Goal: Browse casually: Explore the website without a specific task or goal

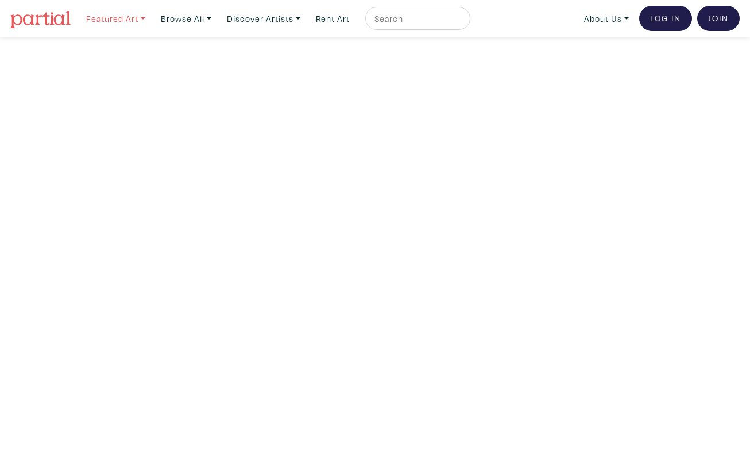
click at [129, 18] on link "Featured Art" at bounding box center [115, 19] width 69 height 24
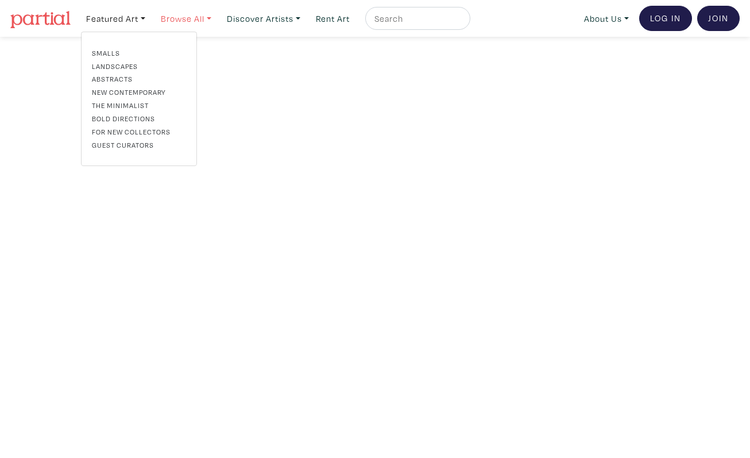
click at [150, 17] on link "Browse All" at bounding box center [115, 19] width 69 height 24
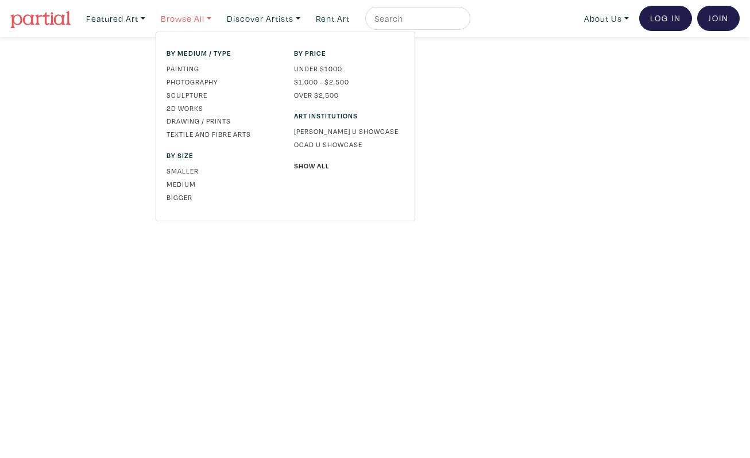
click at [183, 22] on link "Browse All" at bounding box center [186, 19] width 61 height 24
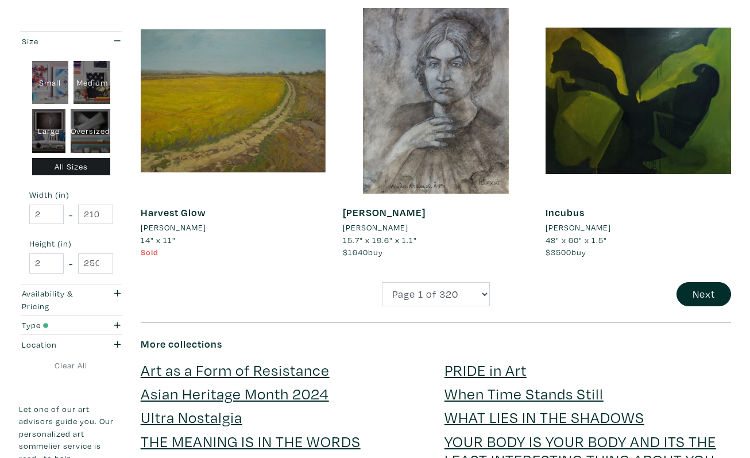
scroll to position [2199, 0]
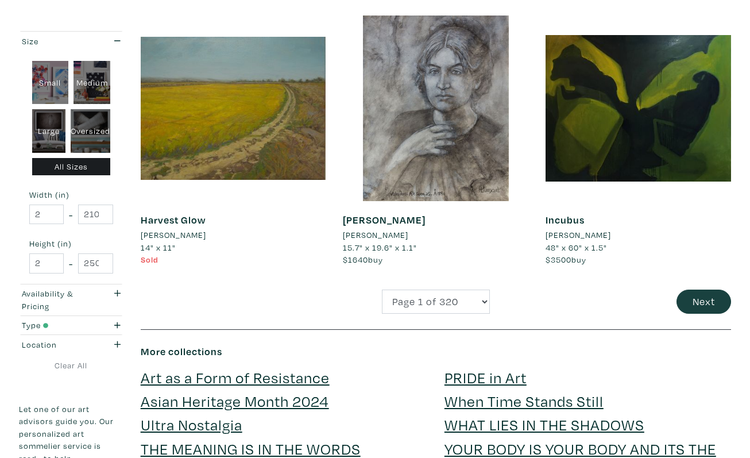
click at [696, 289] on button "Next" at bounding box center [704, 301] width 55 height 25
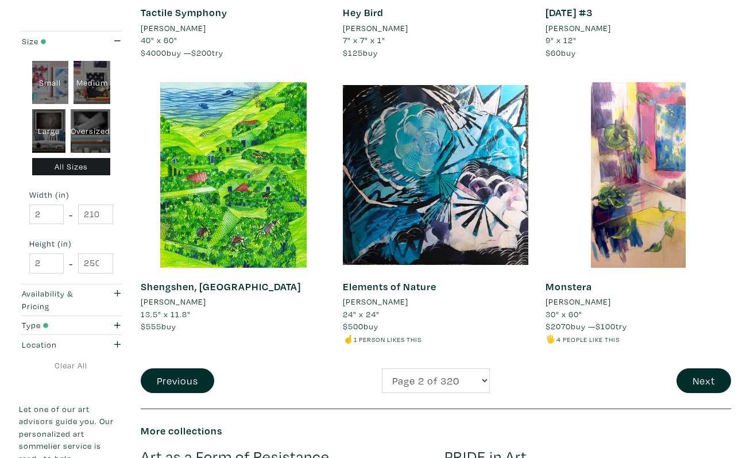
scroll to position [2134, 0]
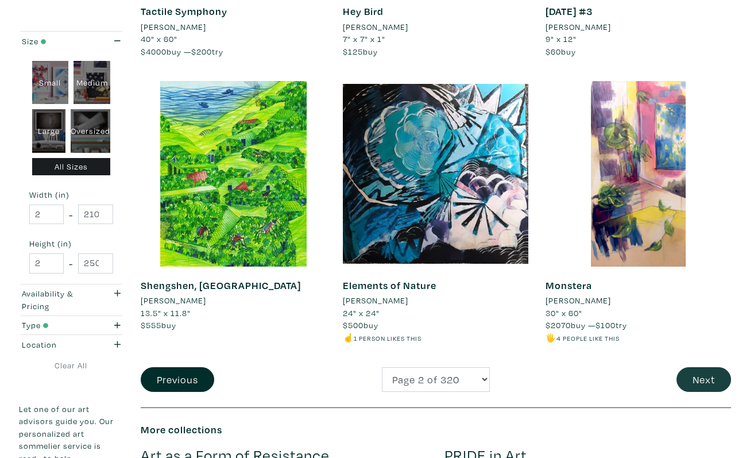
click at [708, 367] on button "Next" at bounding box center [704, 379] width 55 height 25
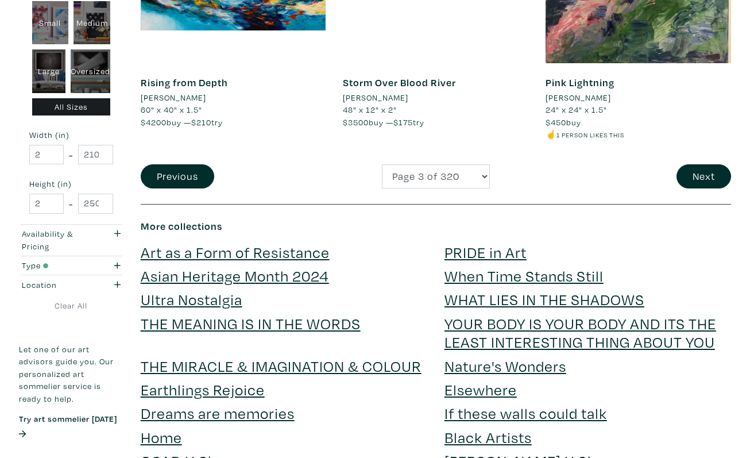
scroll to position [2329, 0]
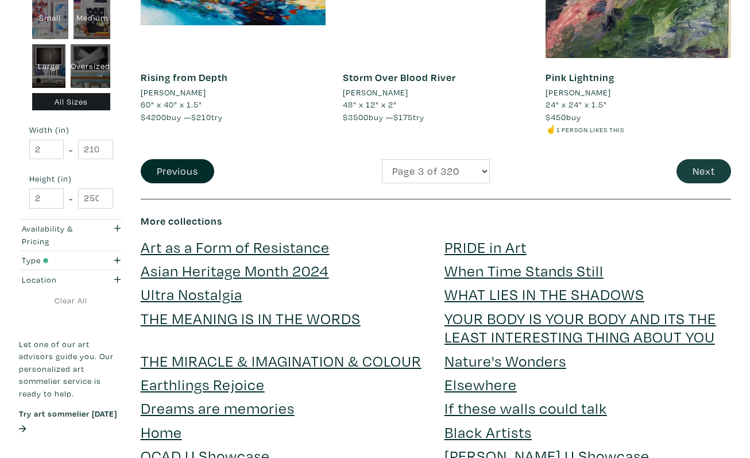
click at [710, 159] on button "Next" at bounding box center [704, 171] width 55 height 25
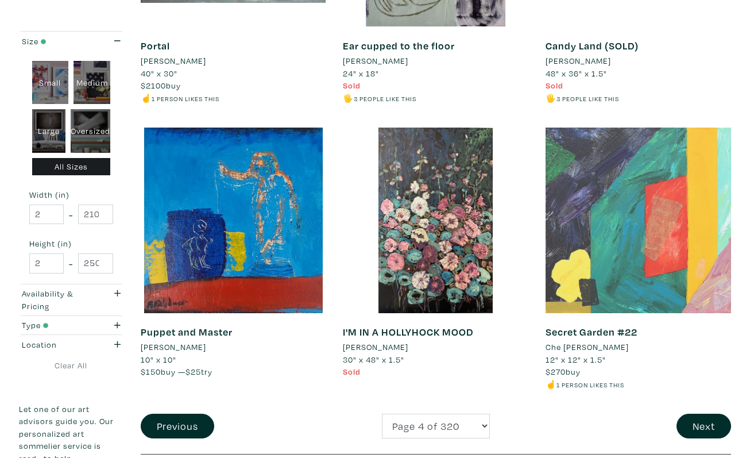
scroll to position [2135, 0]
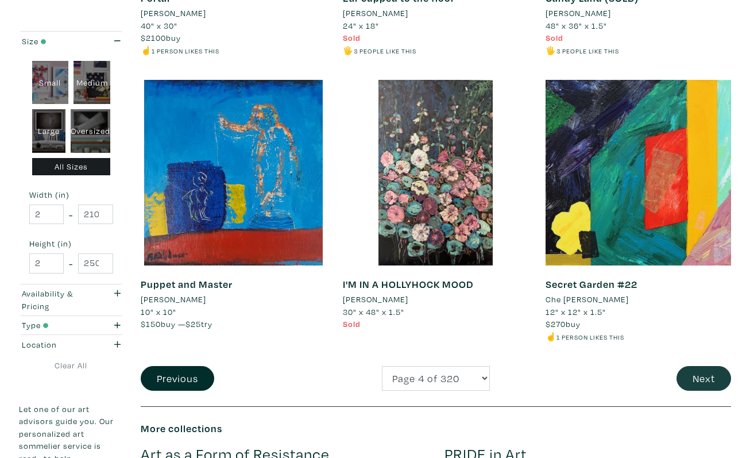
click at [692, 366] on button "Next" at bounding box center [704, 378] width 55 height 25
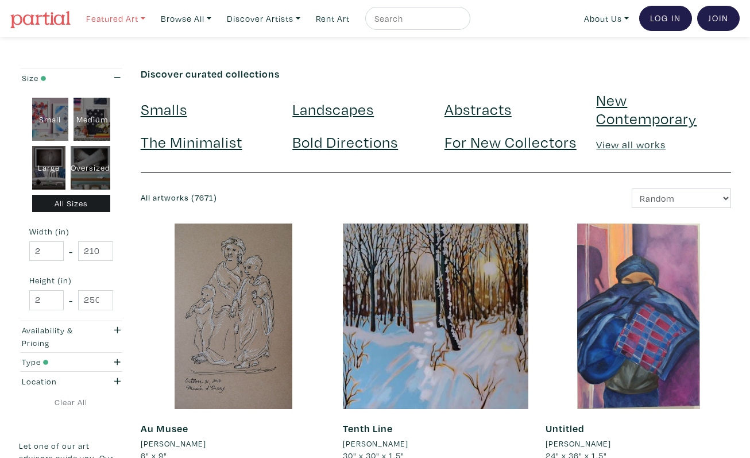
click at [121, 20] on link "Featured Art" at bounding box center [115, 19] width 69 height 24
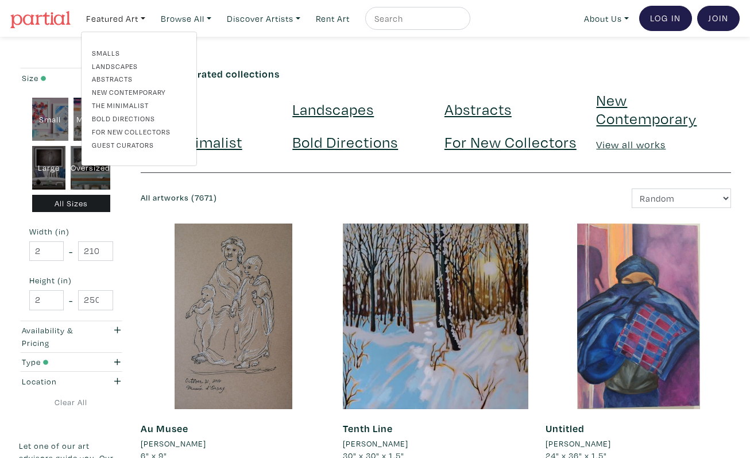
click at [106, 54] on link "Smalls" at bounding box center [139, 53] width 94 height 10
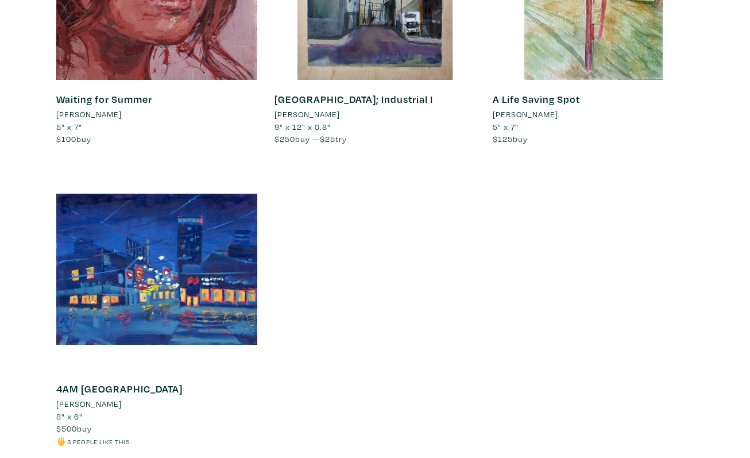
scroll to position [11804, 0]
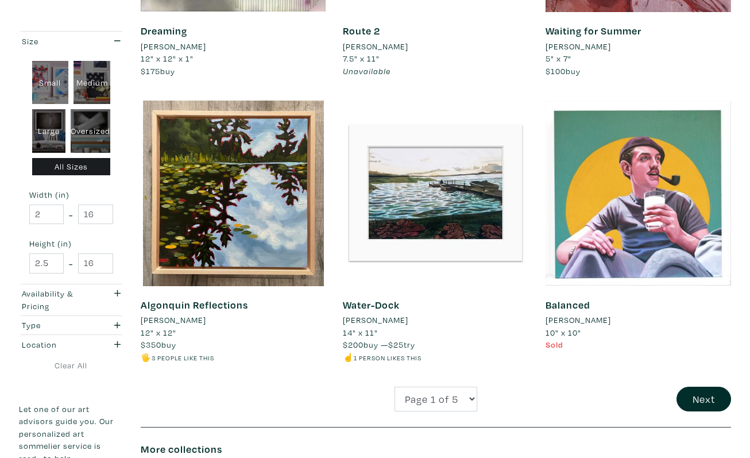
scroll to position [2090, 0]
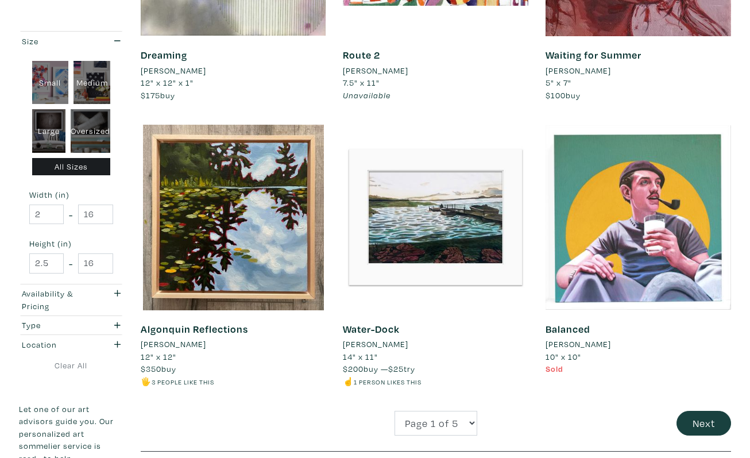
click at [713, 411] on button "Next" at bounding box center [704, 423] width 55 height 25
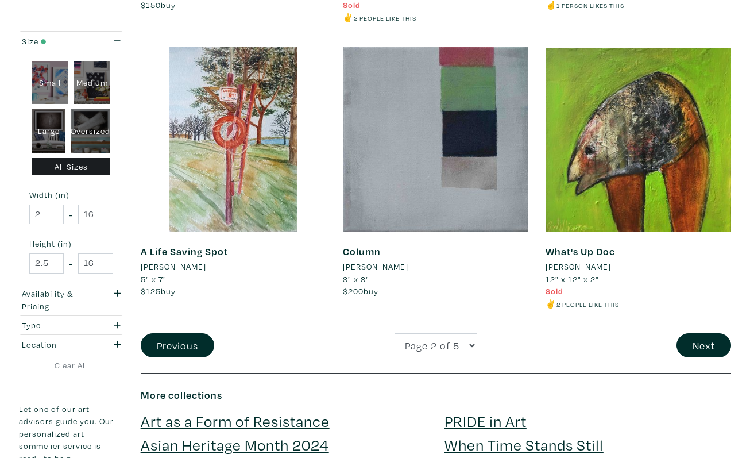
scroll to position [2218, 0]
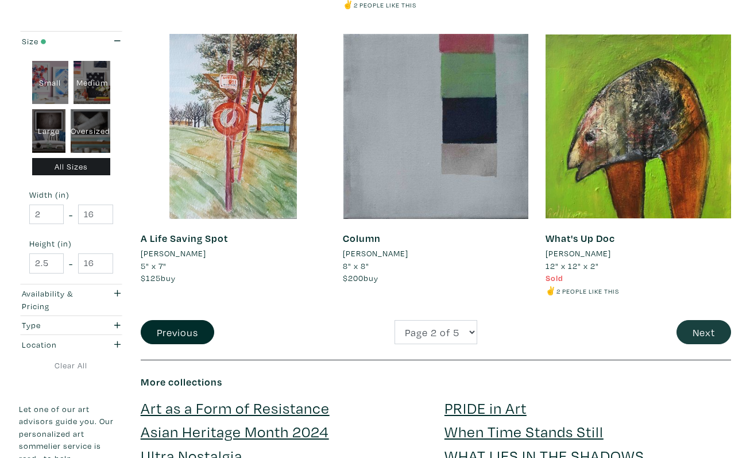
click at [711, 320] on button "Next" at bounding box center [704, 332] width 55 height 25
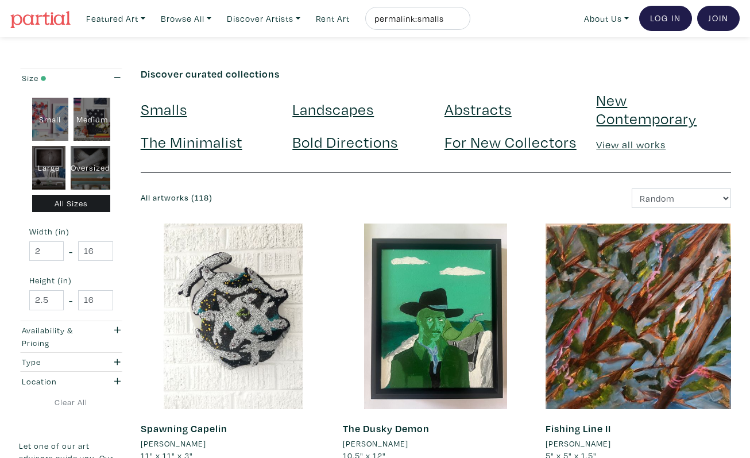
click at [459, 145] on link "For New Collectors" at bounding box center [511, 142] width 132 height 20
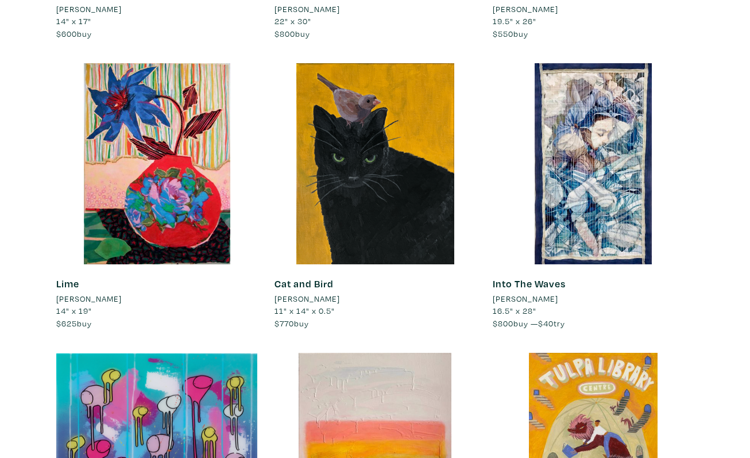
scroll to position [1017, 0]
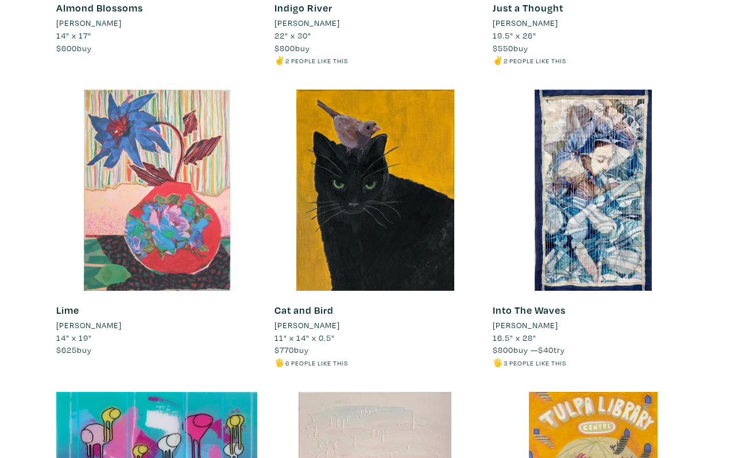
click at [150, 234] on div at bounding box center [156, 190] width 201 height 201
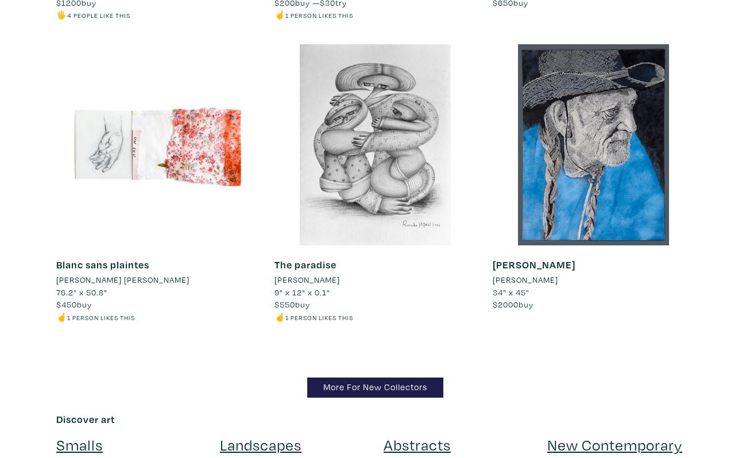
scroll to position [11035, 0]
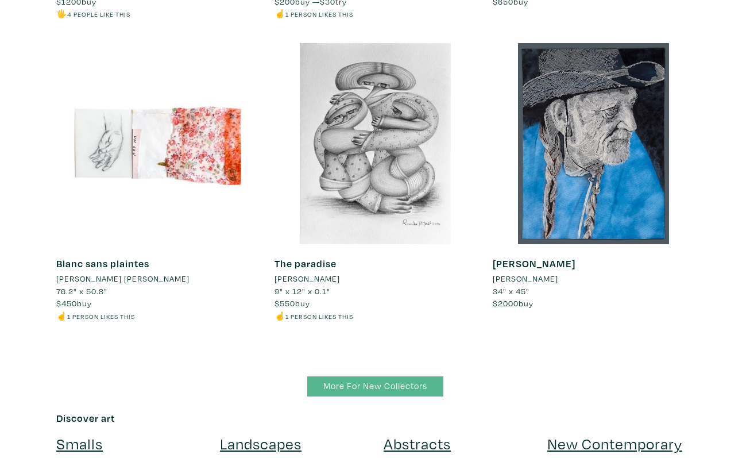
click at [388, 376] on link "More For New Collectors" at bounding box center [375, 386] width 136 height 20
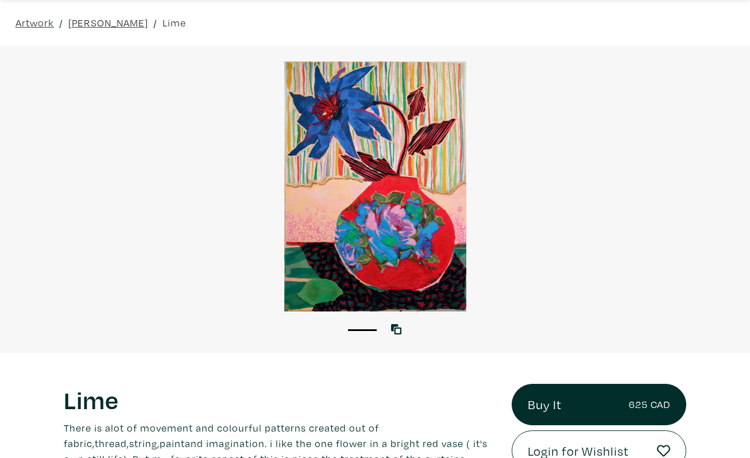
scroll to position [40, 0]
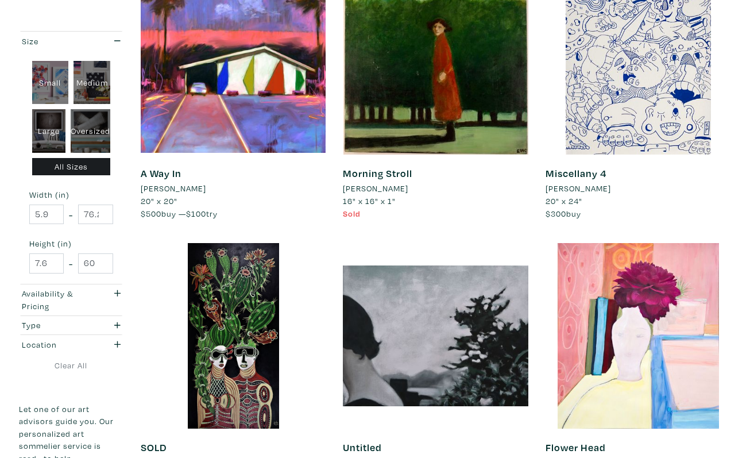
scroll to position [542, 0]
